Goal: Check status: Check status

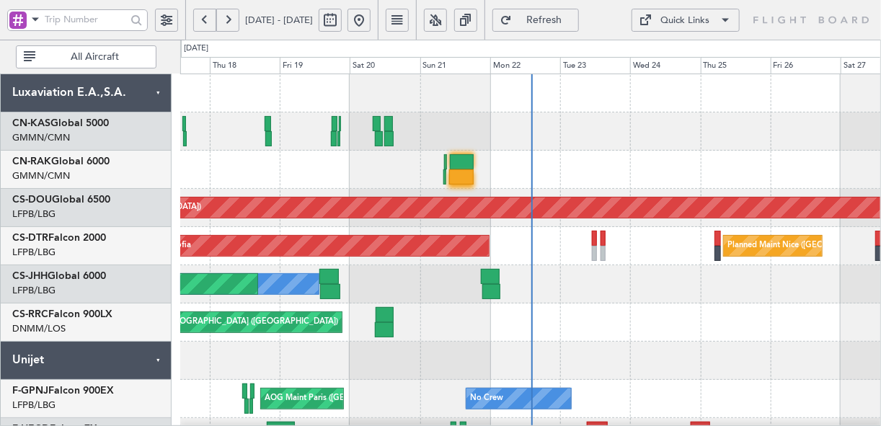
click at [342, 9] on button at bounding box center [330, 20] width 23 height 23
select select "9"
select select "2025"
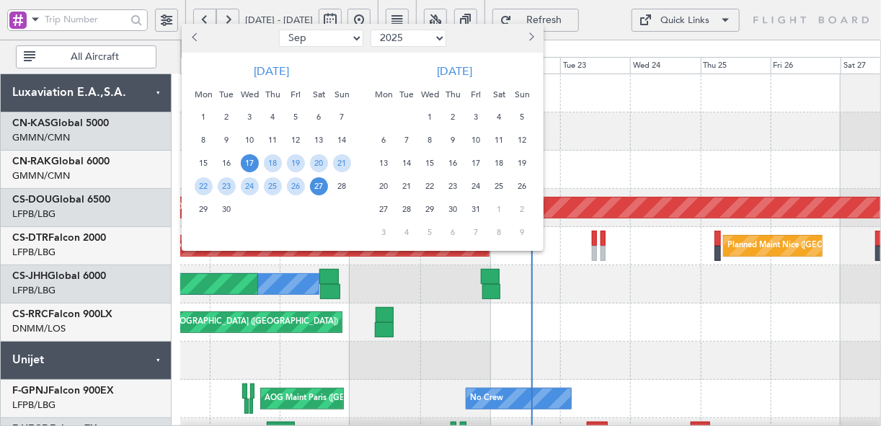
click at [352, 33] on select "Jan Feb Mar Apr May Jun Jul Aug Sep Oct Nov Dec" at bounding box center [321, 38] width 84 height 17
select select "7"
click at [279, 30] on select "Jan Feb Mar Apr May Jun Jul Aug Sep Oct Nov Dec" at bounding box center [321, 38] width 84 height 17
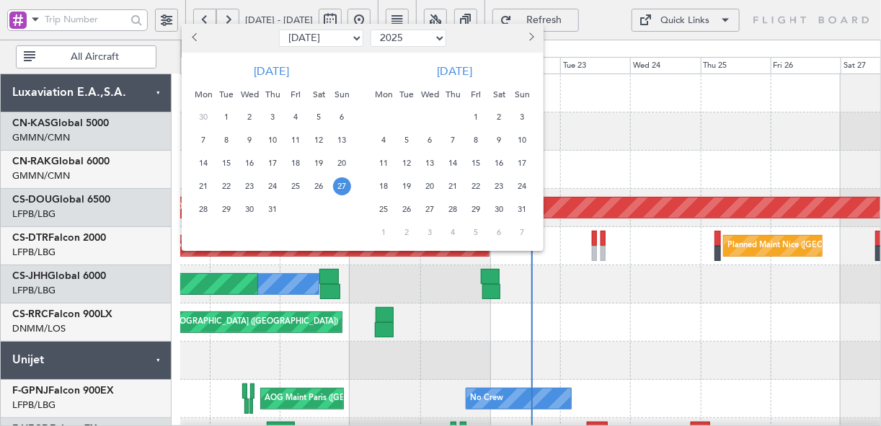
click at [342, 190] on span "27" at bounding box center [342, 186] width 18 height 18
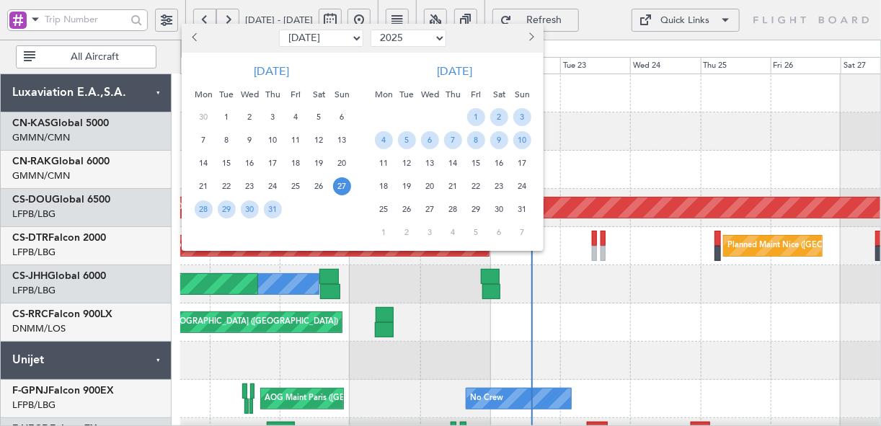
click at [343, 190] on span "27" at bounding box center [342, 186] width 18 height 18
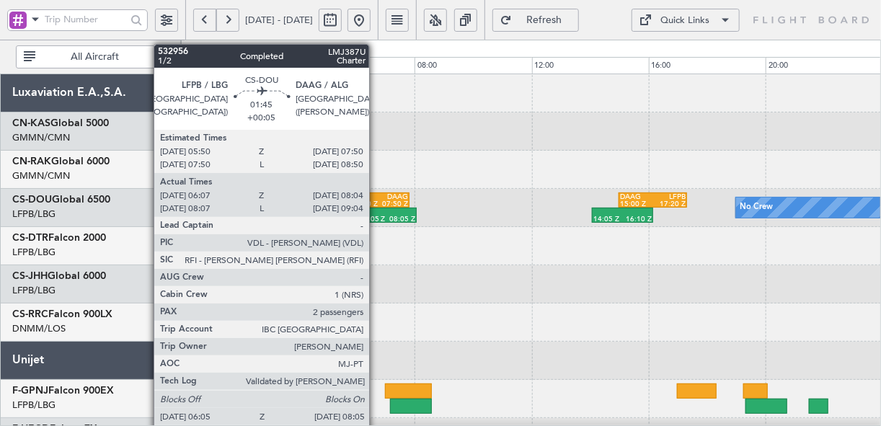
click at [376, 196] on div "LFPB" at bounding box center [367, 196] width 28 height 7
